Goal: Transaction & Acquisition: Purchase product/service

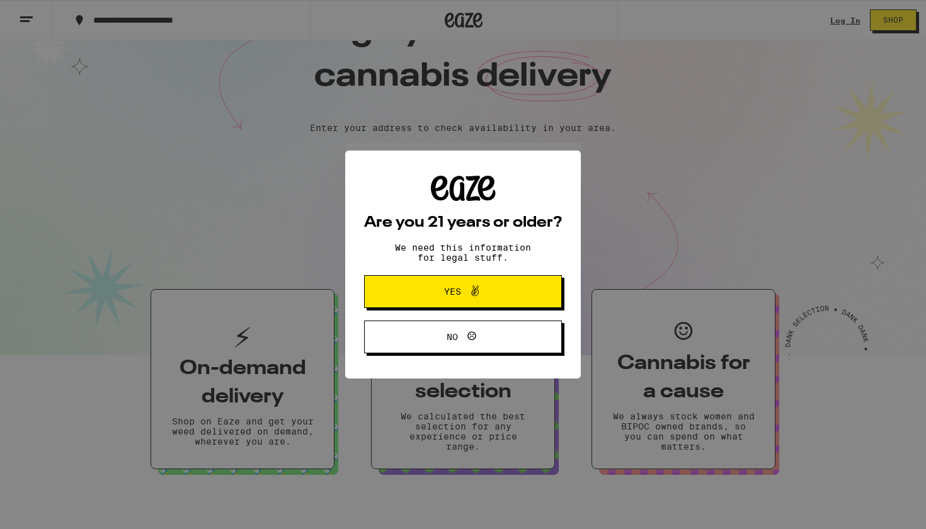
click at [464, 300] on span at bounding box center [471, 292] width 21 height 16
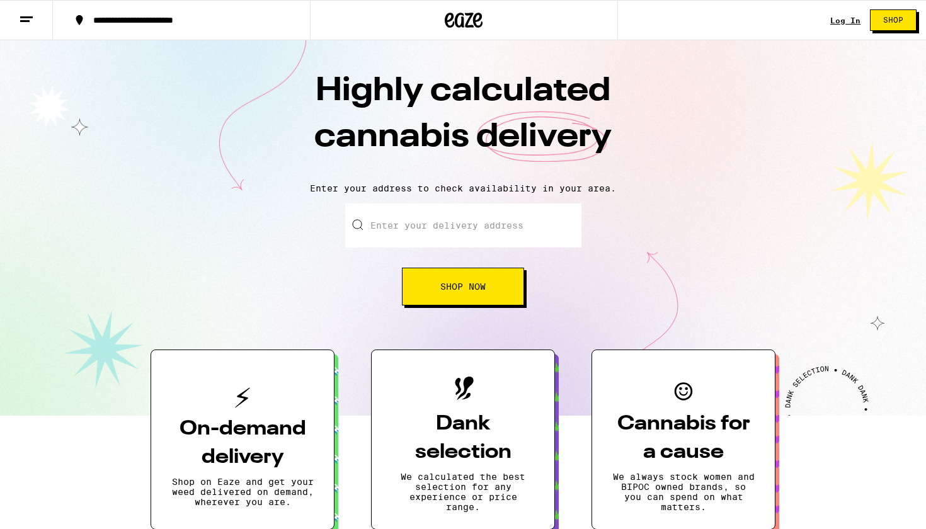
click at [852, 22] on link "Log In" at bounding box center [845, 20] width 30 height 8
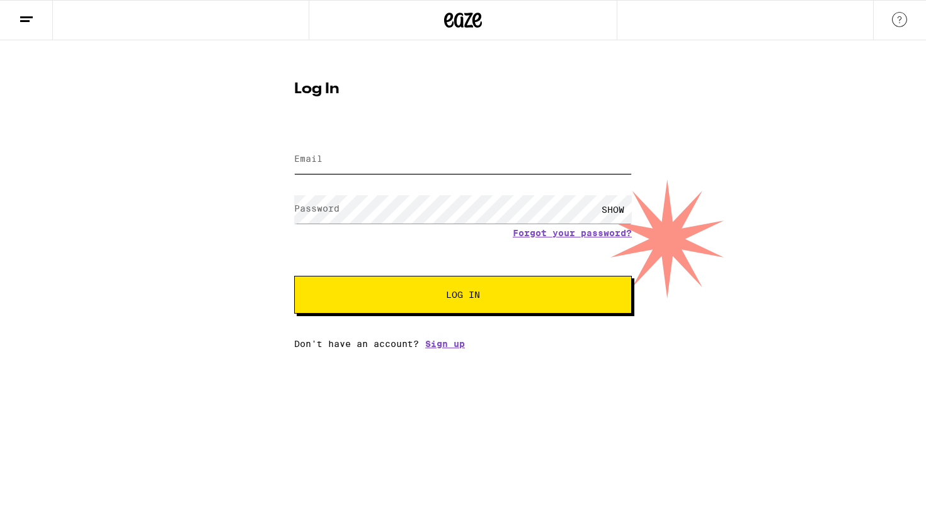
type input "[PERSON_NAME][EMAIL_ADDRESS][PERSON_NAME][DOMAIN_NAME]"
click at [463, 296] on button "Log In" at bounding box center [463, 295] width 338 height 38
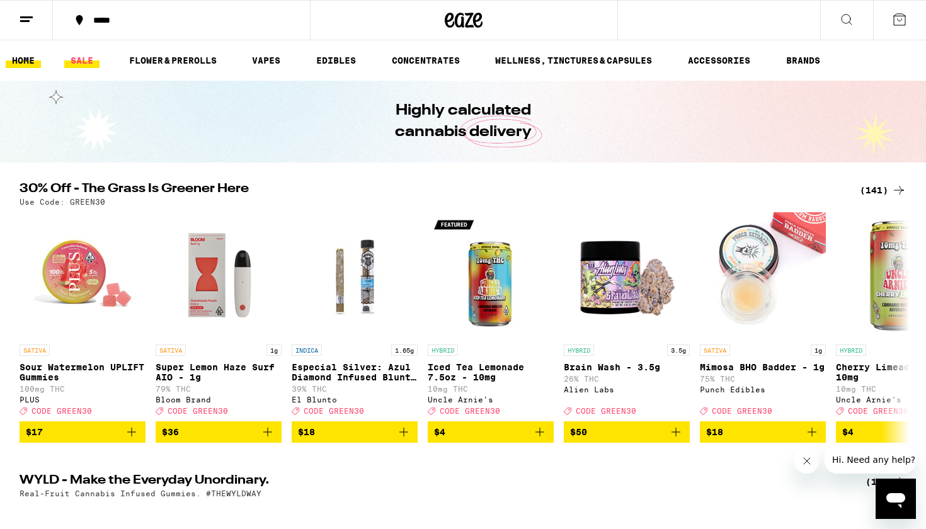
click at [82, 59] on link "SALE" at bounding box center [81, 60] width 35 height 15
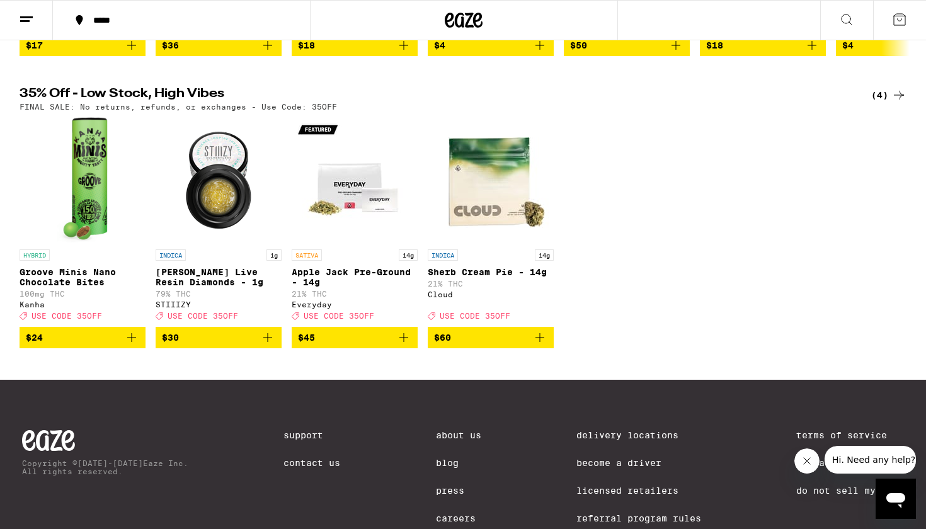
scroll to position [345, 0]
